Goal: Navigation & Orientation: Find specific page/section

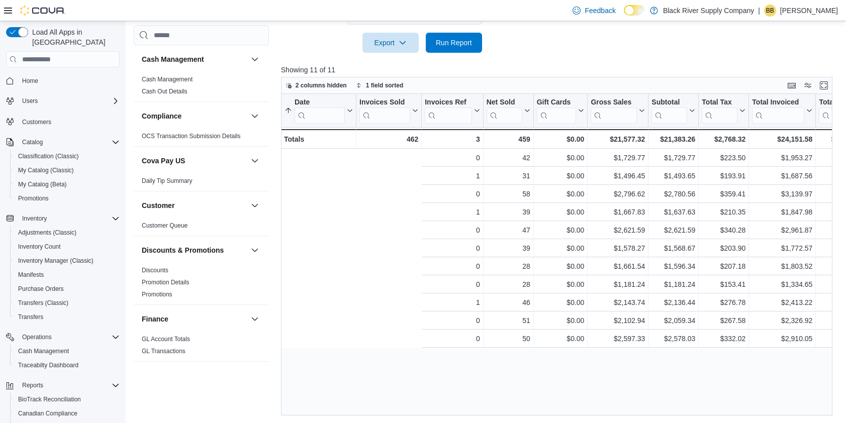
scroll to position [0, 218]
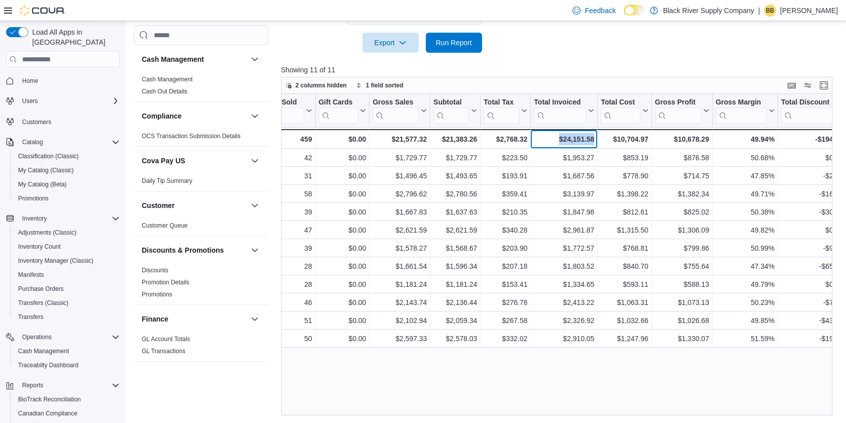
drag, startPoint x: 592, startPoint y: 138, endPoint x: 547, endPoint y: 141, distance: 45.3
click at [547, 141] on div "$24,151.58" at bounding box center [564, 139] width 60 height 12
click at [564, 65] on p "Showing 11 of 11" at bounding box center [559, 70] width 557 height 10
click at [37, 77] on span "Home" at bounding box center [30, 81] width 16 height 8
